Goal: Navigation & Orientation: Find specific page/section

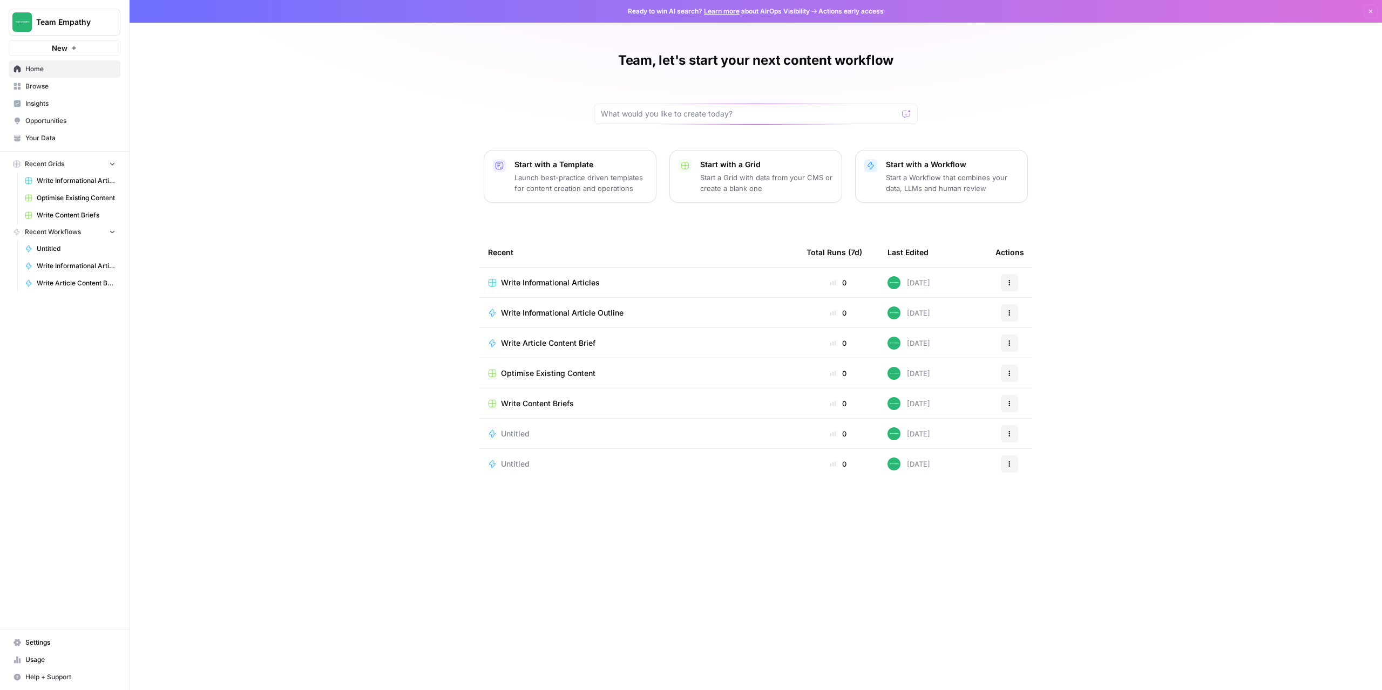
drag, startPoint x: 311, startPoint y: 286, endPoint x: 269, endPoint y: 277, distance: 42.3
click at [311, 286] on div "Team, let's start your next content workflow Start with a Template Launch best-…" at bounding box center [756, 345] width 1252 height 690
click at [76, 26] on span "Team Empathy" at bounding box center [68, 22] width 65 height 11
click at [316, 106] on div "Team, let's start your next content workflow Start with a Template Launch best-…" at bounding box center [756, 345] width 1252 height 690
click at [46, 641] on span "Settings" at bounding box center [70, 643] width 90 height 10
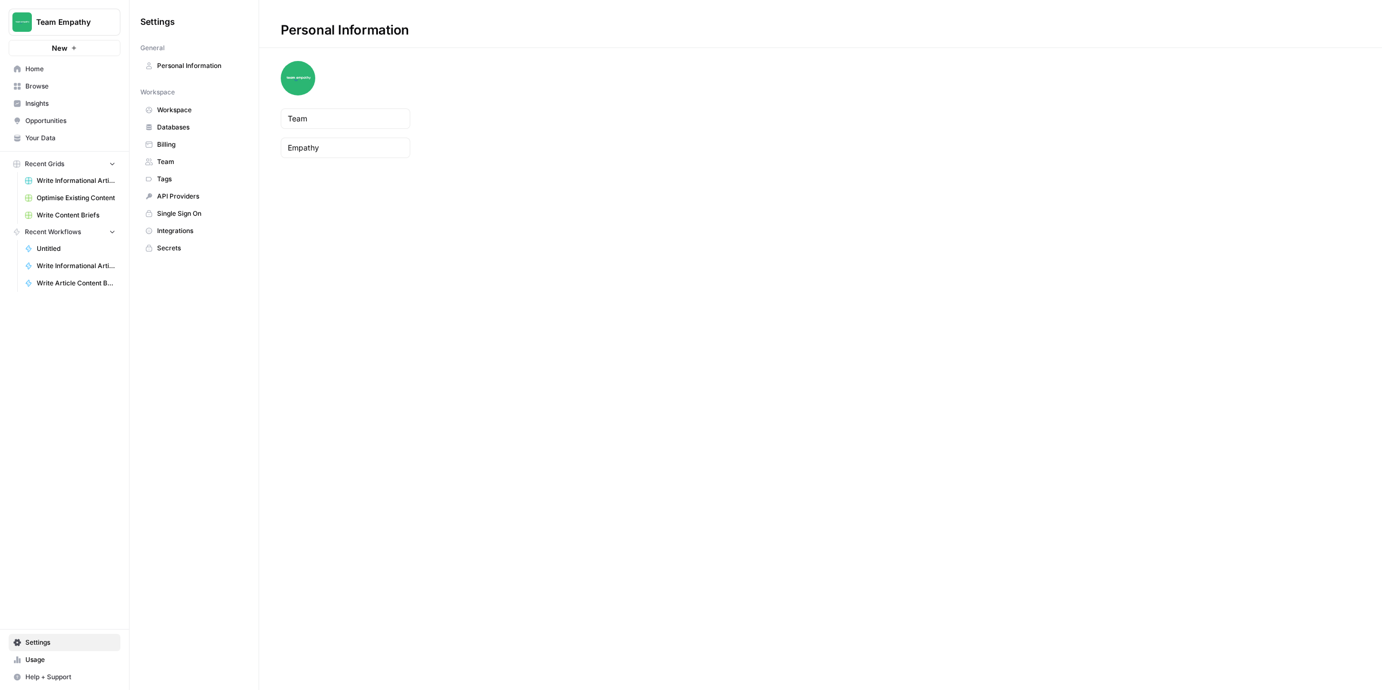
click at [178, 140] on span "Billing" at bounding box center [200, 145] width 86 height 10
click at [1331, 69] on span "Set Limits" at bounding box center [1331, 68] width 31 height 10
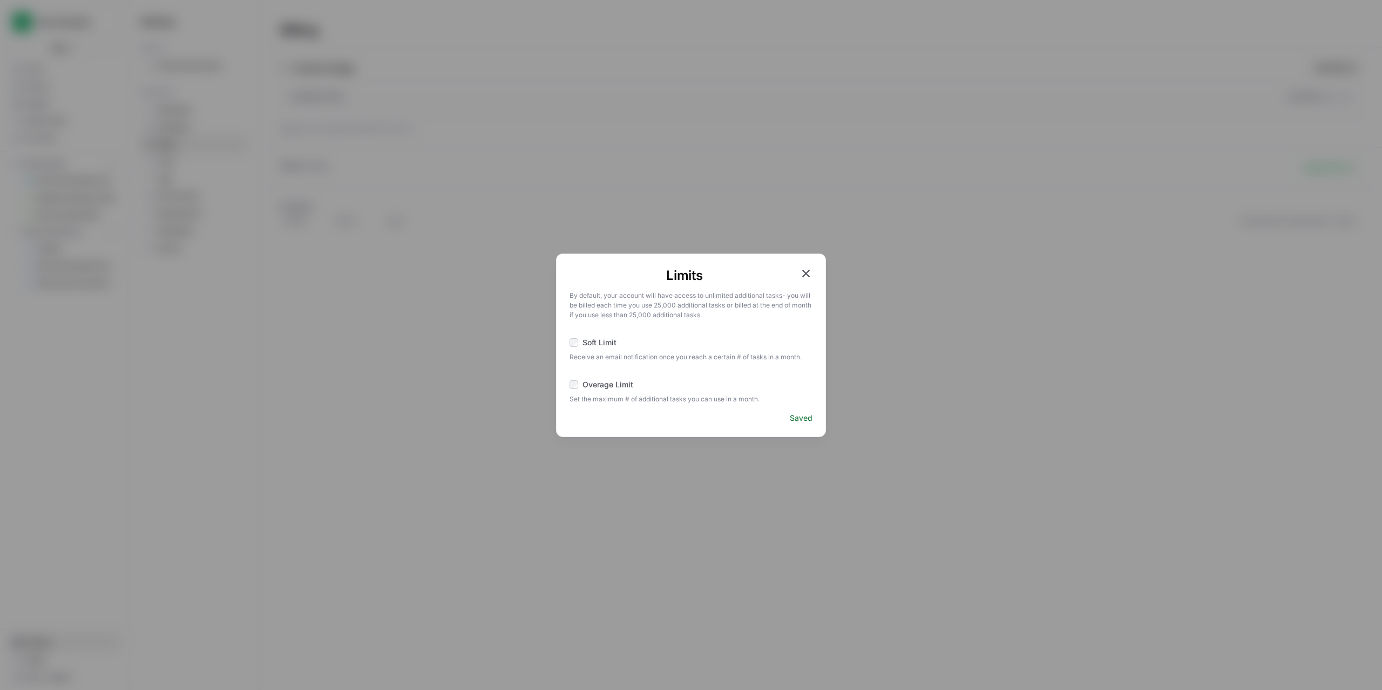
click at [928, 281] on div "Limits By default, your account will have access to unlimited additional tasks …" at bounding box center [691, 345] width 1382 height 690
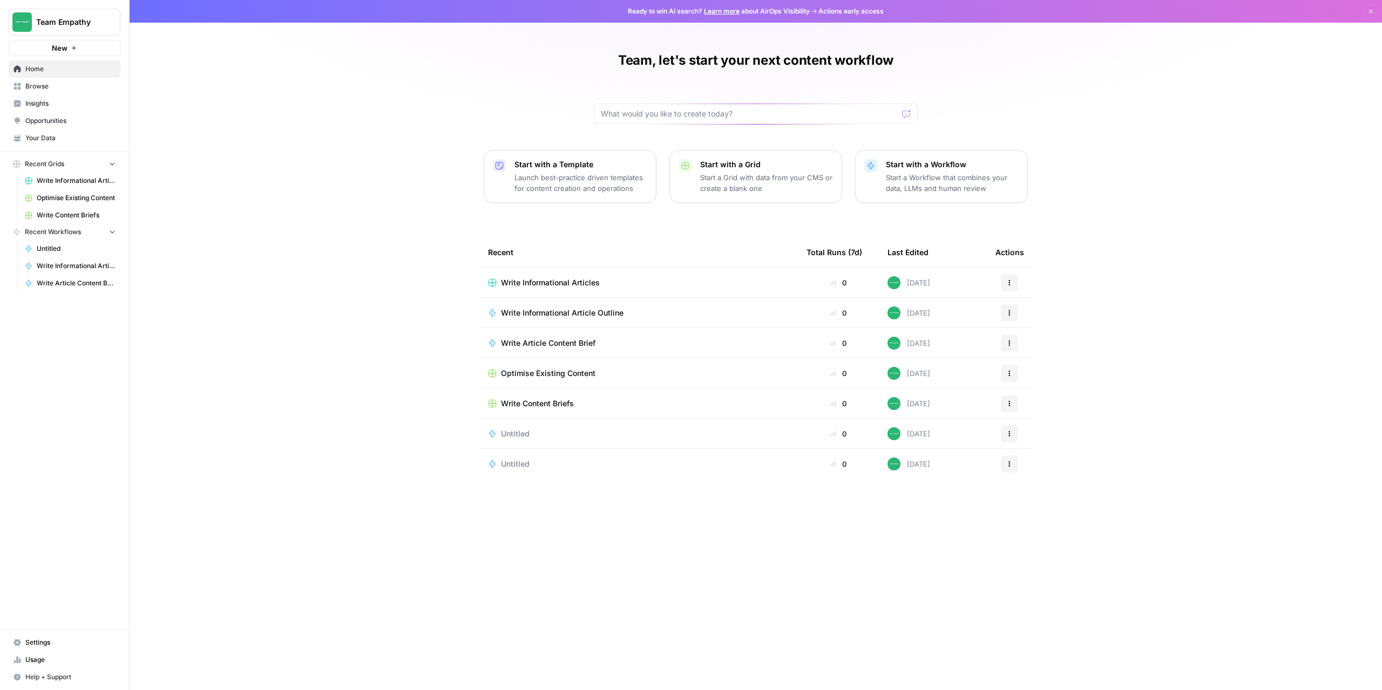
drag, startPoint x: 381, startPoint y: 204, endPoint x: 273, endPoint y: 155, distance: 119.1
click at [381, 204] on div "Team, let's start your next content workflow Start with a Template Launch best-…" at bounding box center [756, 345] width 1252 height 690
click at [45, 24] on span "Team Empathy" at bounding box center [68, 22] width 65 height 11
click at [318, 218] on div "Team, let's start your next content workflow Start with a Template Launch best-…" at bounding box center [756, 345] width 1252 height 690
click at [80, 30] on button "Team Empathy" at bounding box center [65, 22] width 112 height 27
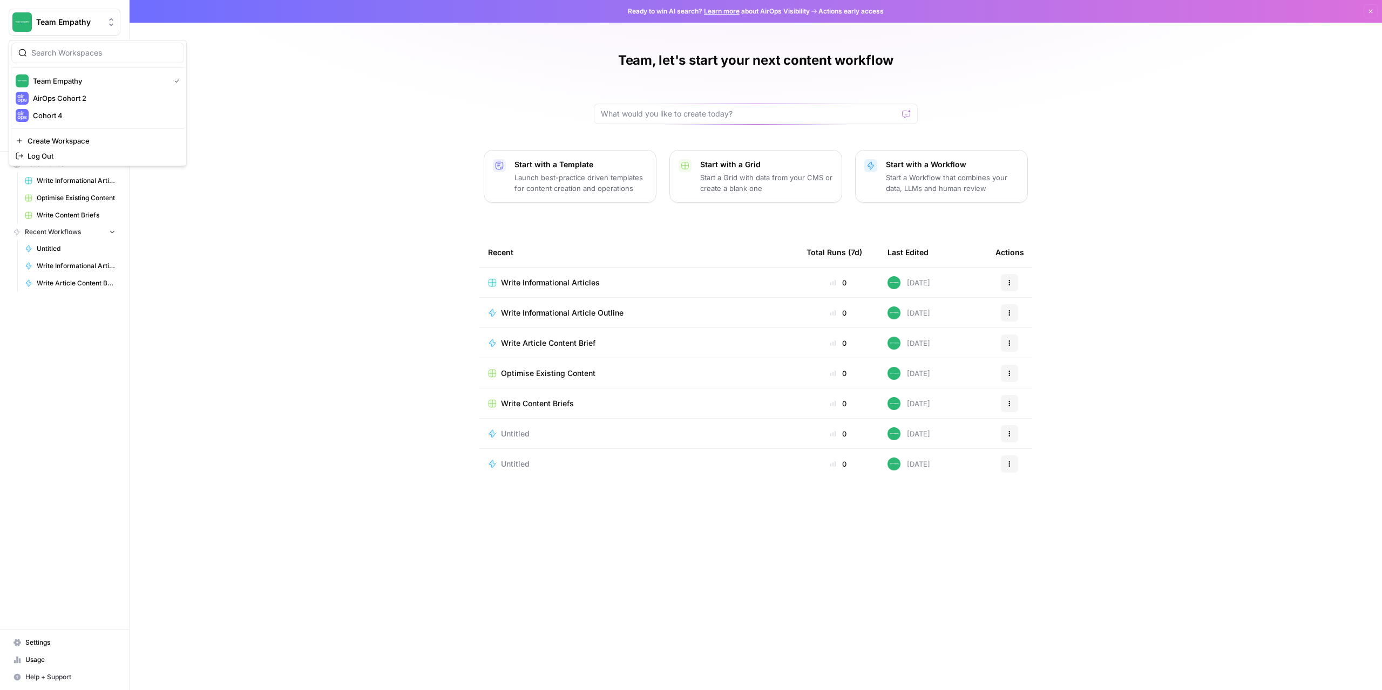
drag, startPoint x: 395, startPoint y: 214, endPoint x: 487, endPoint y: 152, distance: 110.9
click at [397, 213] on div "Team, let's start your next content workflow Start with a Template Launch best-…" at bounding box center [756, 345] width 1252 height 690
click at [74, 18] on span "Team Empathy" at bounding box center [68, 22] width 65 height 11
click at [51, 116] on span "Cohort 4" at bounding box center [104, 115] width 143 height 11
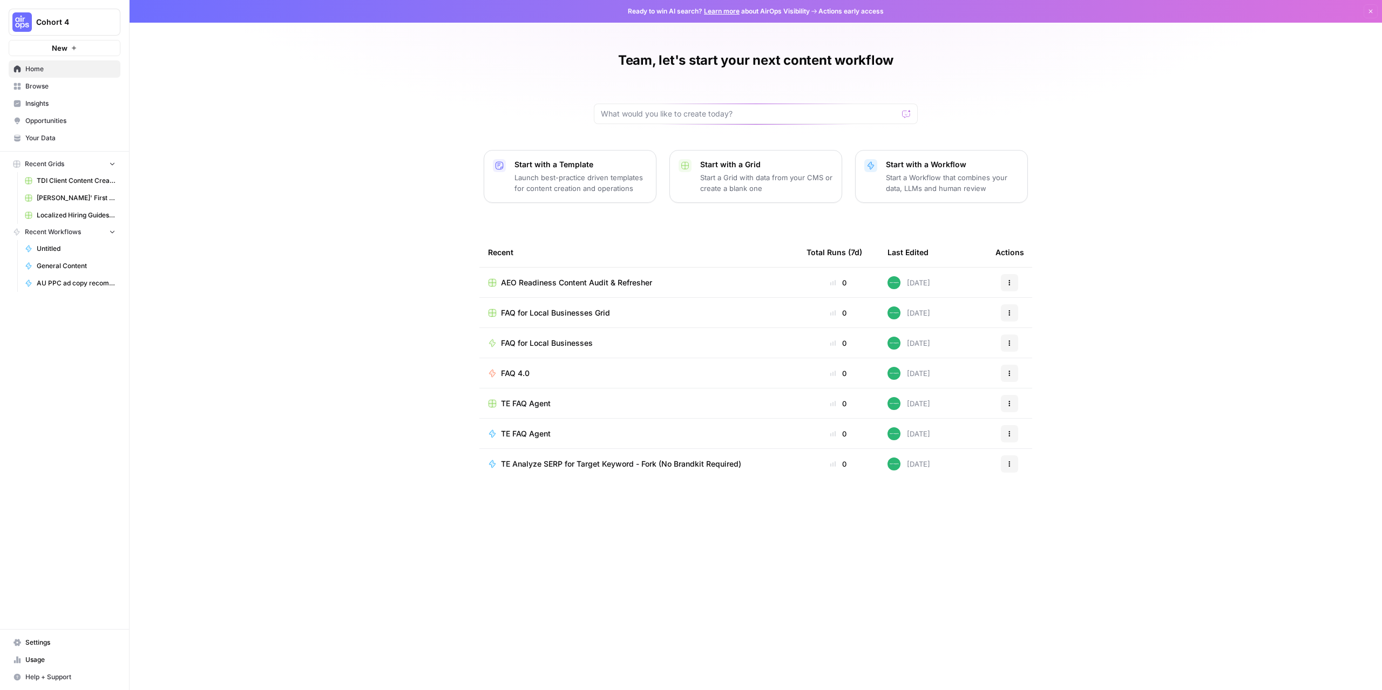
click at [59, 20] on span "Cohort 4" at bounding box center [68, 22] width 65 height 11
click at [54, 113] on span "Team Empathy" at bounding box center [104, 115] width 143 height 11
click at [103, 25] on div "Team Empathy" at bounding box center [76, 22] width 80 height 11
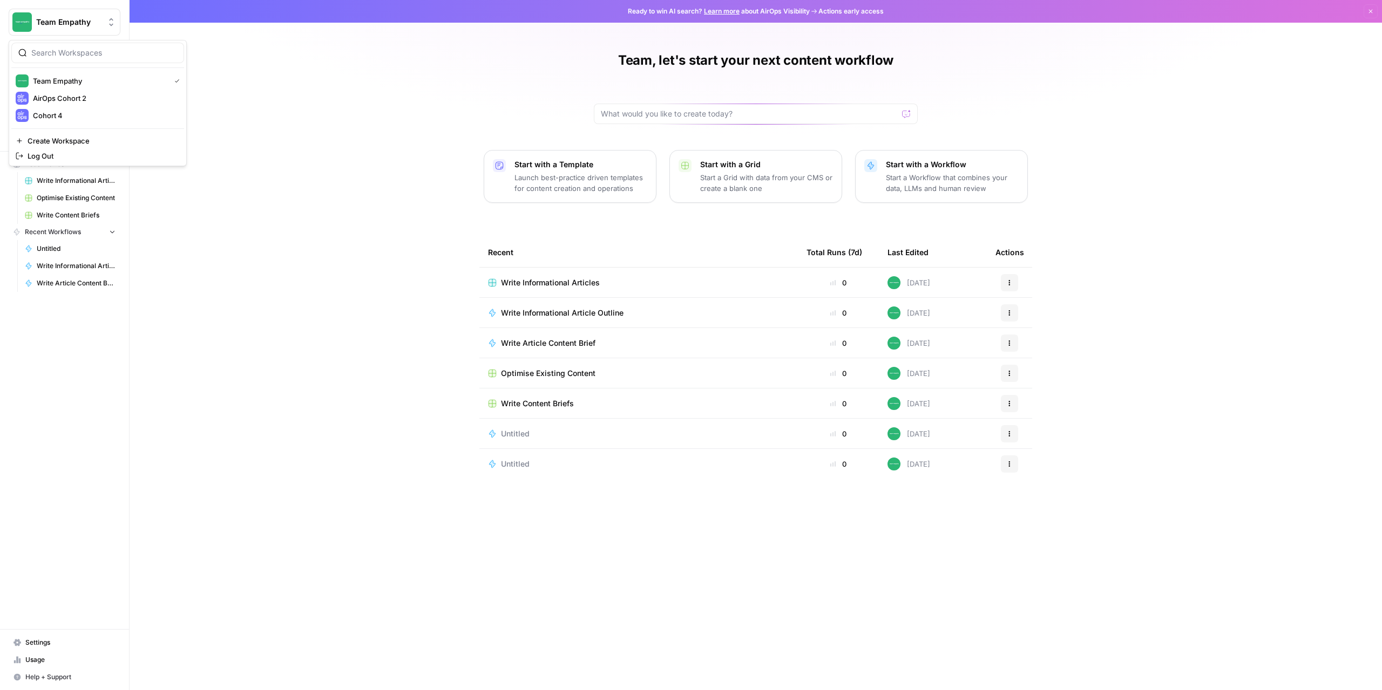
click at [355, 184] on div "Team, let's start your next content workflow Start with a Template Launch best-…" at bounding box center [756, 345] width 1252 height 690
click at [97, 19] on span "Team Empathy" at bounding box center [68, 22] width 65 height 11
click at [57, 117] on span "Cohort 4" at bounding box center [104, 115] width 143 height 11
click at [83, 22] on span "Cohort 4" at bounding box center [68, 22] width 65 height 11
click at [54, 85] on span "Cohort 4" at bounding box center [99, 81] width 133 height 11
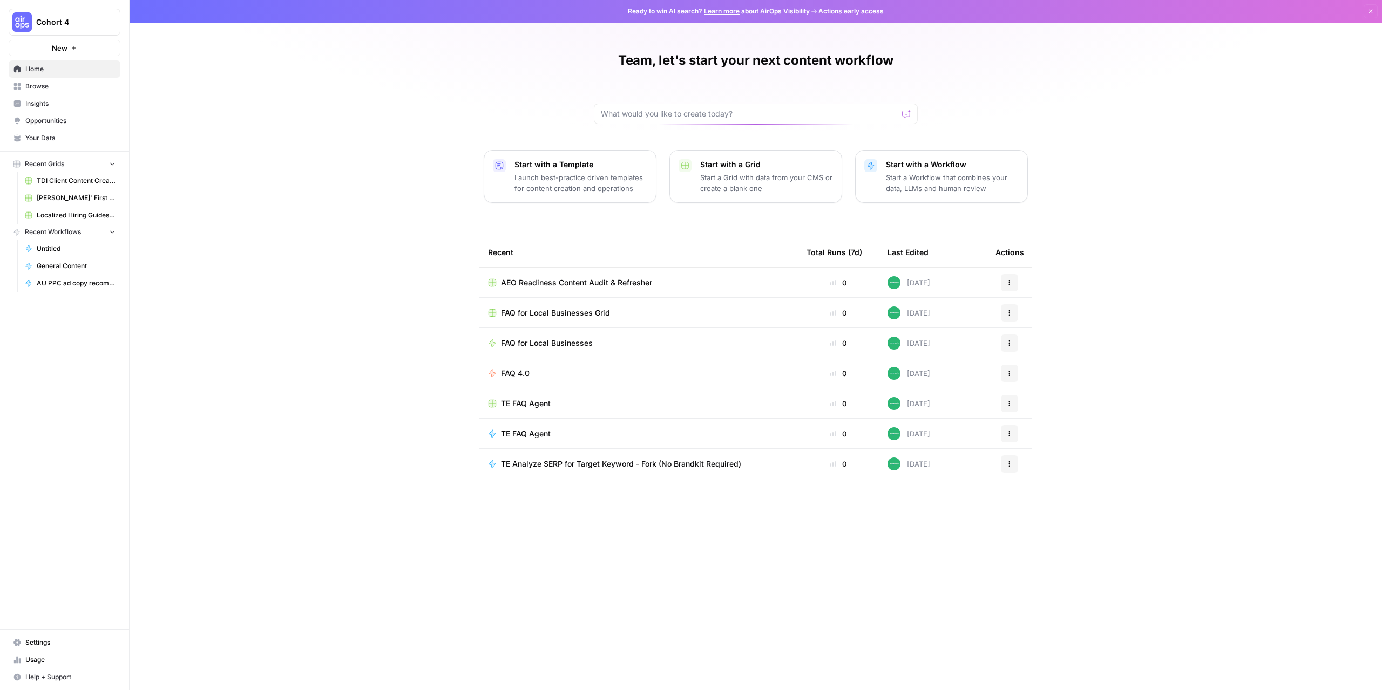
click at [544, 283] on span "AEO Readiness Content Audit & Refresher" at bounding box center [576, 282] width 151 height 11
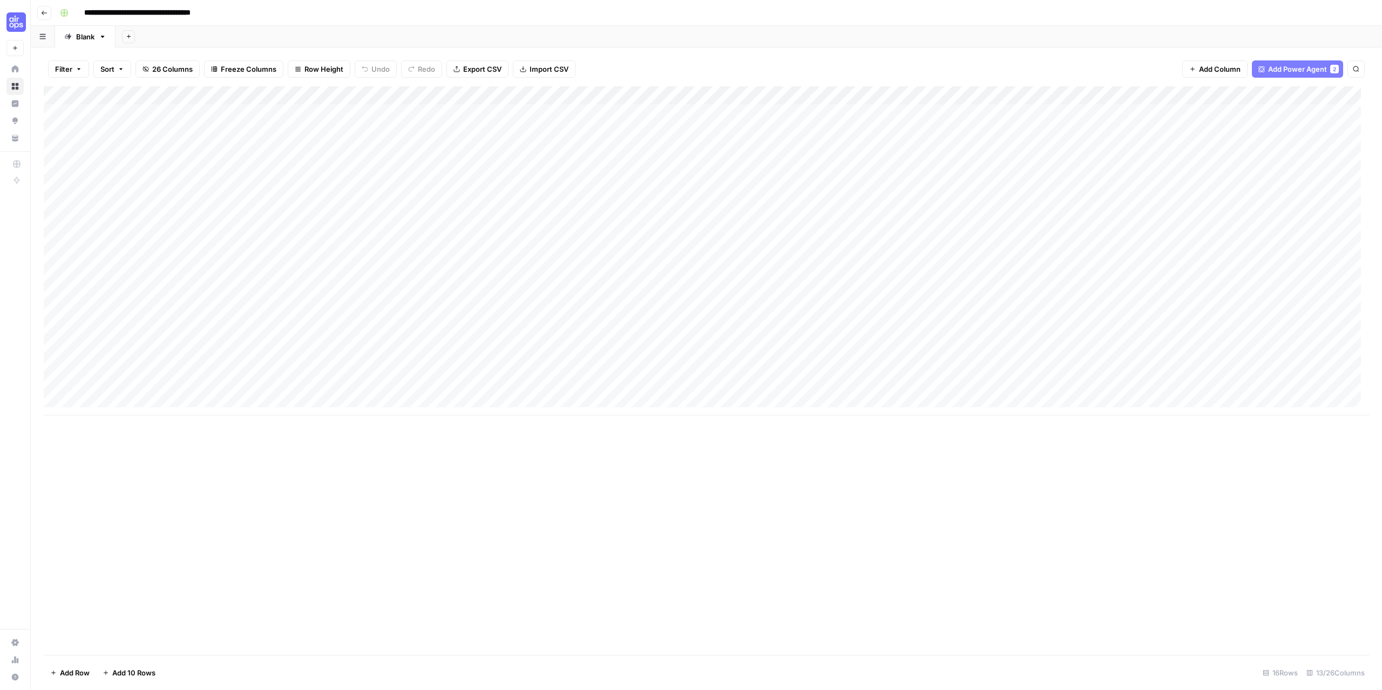
click at [45, 9] on button "Go back" at bounding box center [44, 13] width 14 height 14
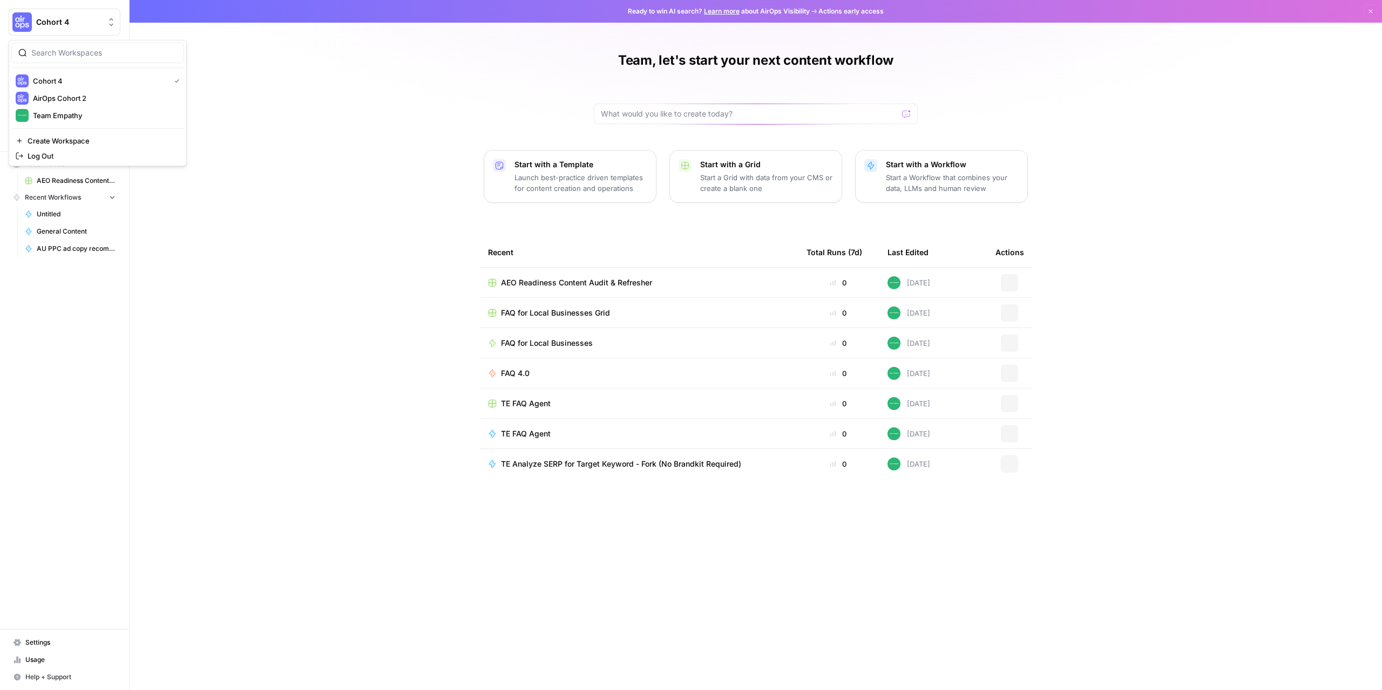
click at [52, 26] on span "Cohort 4" at bounding box center [68, 22] width 65 height 11
click at [73, 119] on span "Team Empathy" at bounding box center [104, 115] width 143 height 11
